Goal: Information Seeking & Learning: Check status

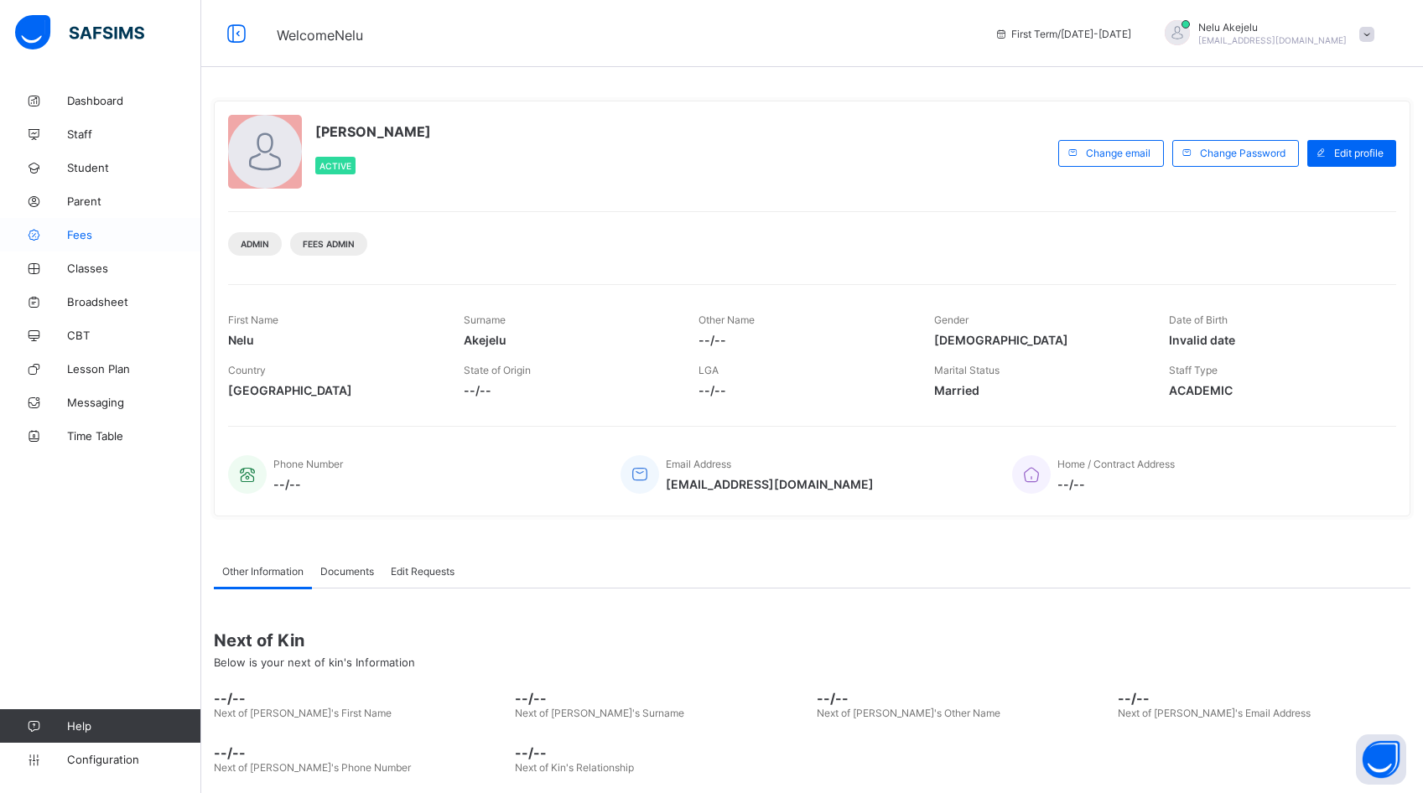
click at [97, 228] on span "Fees" at bounding box center [134, 234] width 134 height 13
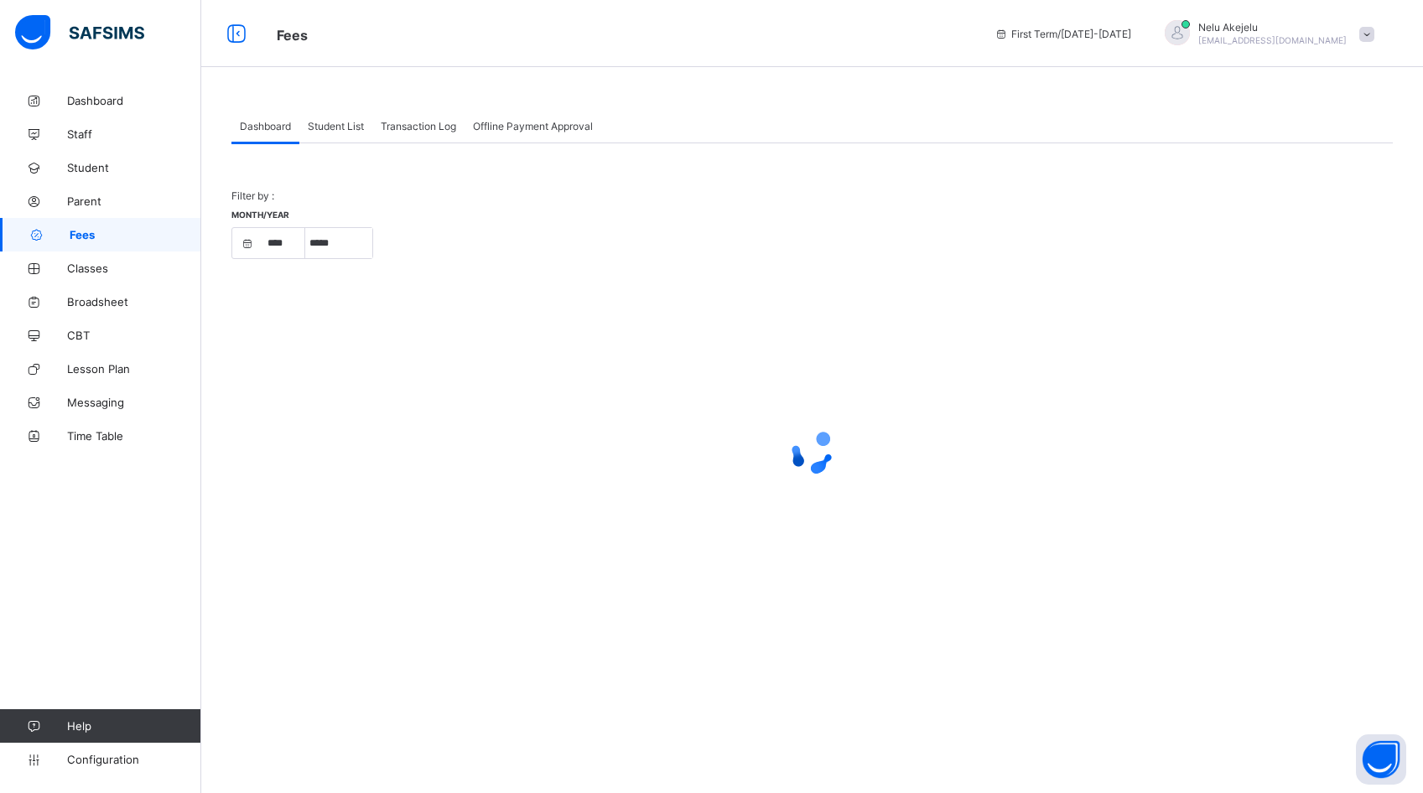
select select "****"
select select "*"
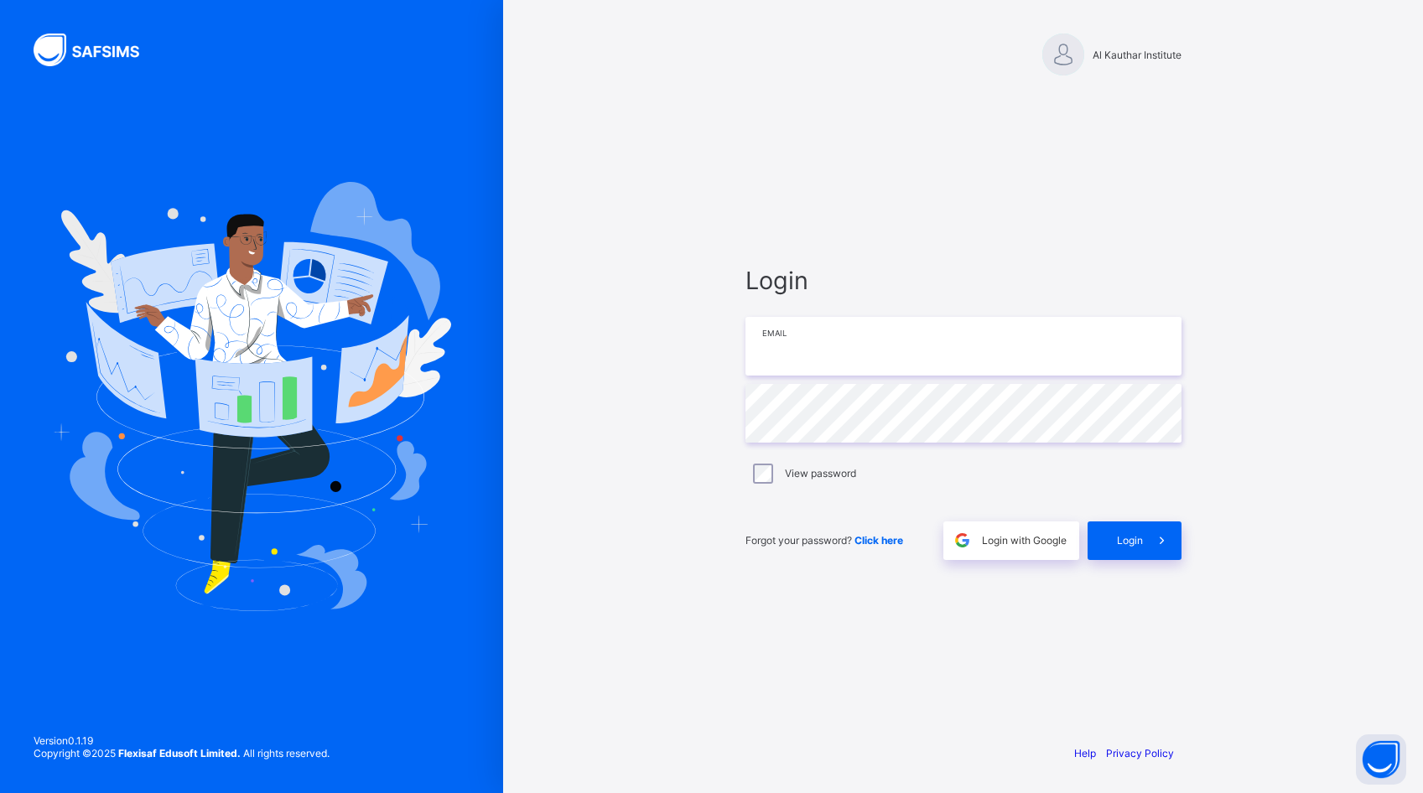
type input "**********"
